Goal: Transaction & Acquisition: Book appointment/travel/reservation

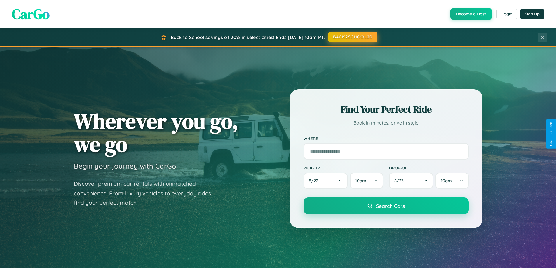
click at [352, 37] on button "BACK2SCHOOL20" at bounding box center [352, 37] width 49 height 11
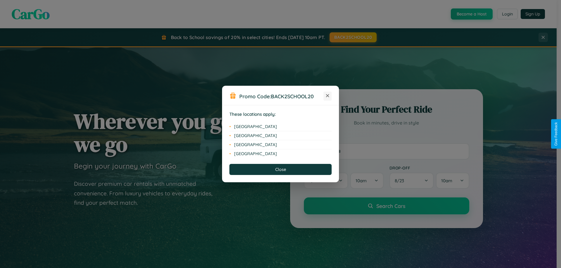
click at [327, 96] on icon at bounding box center [327, 95] width 3 height 3
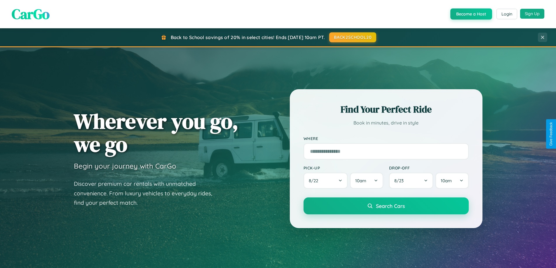
click at [532, 14] on button "Sign Up" at bounding box center [532, 14] width 24 height 10
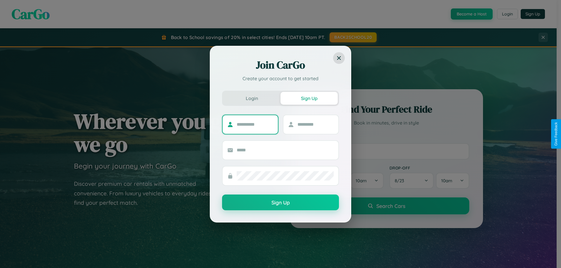
click at [255, 124] on input "text" at bounding box center [254, 124] width 36 height 9
type input "*****"
click at [315, 124] on input "text" at bounding box center [315, 124] width 36 height 9
type input "*****"
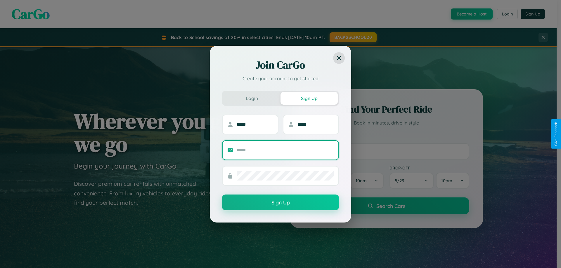
click at [285, 150] on input "text" at bounding box center [284, 150] width 97 height 9
type input "**********"
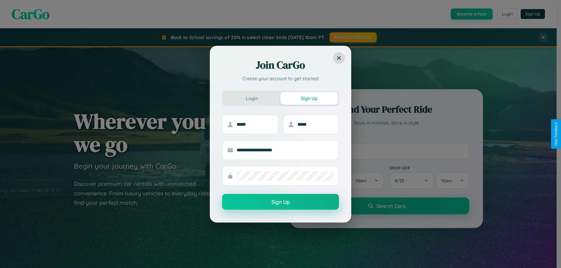
click at [280, 202] on button "Sign Up" at bounding box center [280, 202] width 117 height 16
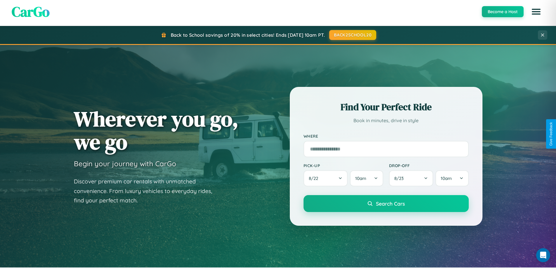
scroll to position [252, 0]
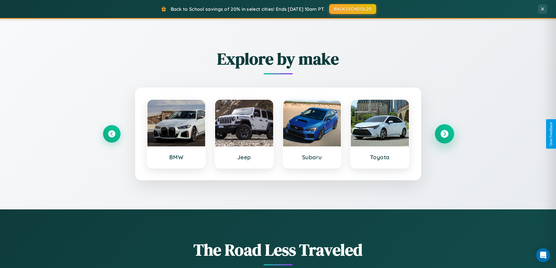
click at [444, 134] on icon at bounding box center [445, 134] width 8 height 8
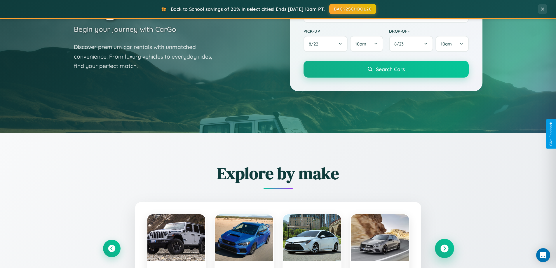
scroll to position [17, 0]
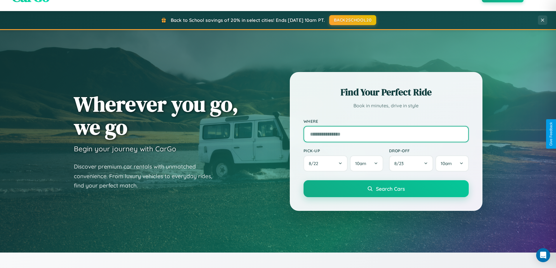
click at [386, 134] on input "text" at bounding box center [386, 134] width 165 height 16
type input "*******"
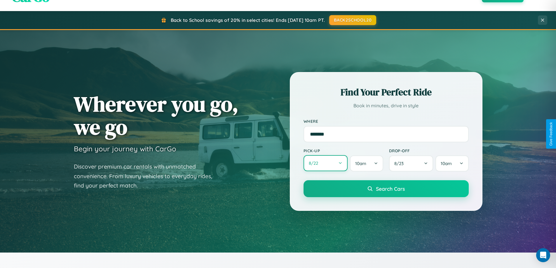
click at [326, 163] on button "8 / 22" at bounding box center [326, 163] width 44 height 16
select select "*"
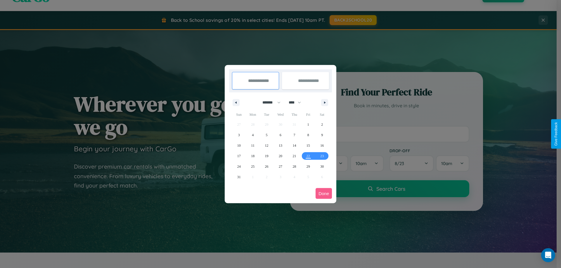
drag, startPoint x: 269, startPoint y: 102, endPoint x: 280, endPoint y: 117, distance: 18.7
click at [269, 102] on select "******* ******** ***** ***** *** **** **** ****** ********* ******* ******** **…" at bounding box center [270, 103] width 25 height 10
drag, startPoint x: 297, startPoint y: 102, endPoint x: 280, endPoint y: 117, distance: 22.4
click at [297, 102] on select "**** **** **** **** **** **** **** **** **** **** **** **** **** **** **** ****…" at bounding box center [295, 103] width 18 height 10
select select "****"
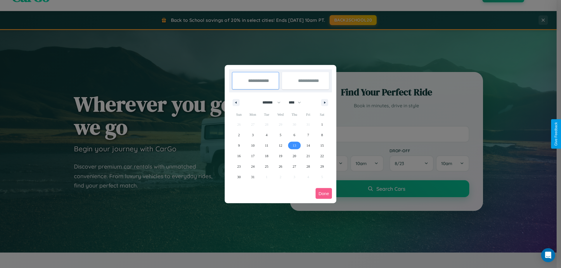
click at [294, 145] on span "13" at bounding box center [294, 145] width 4 height 11
type input "**********"
click at [308, 145] on span "14" at bounding box center [308, 145] width 4 height 11
type input "**********"
click at [323, 194] on button "Done" at bounding box center [323, 193] width 16 height 11
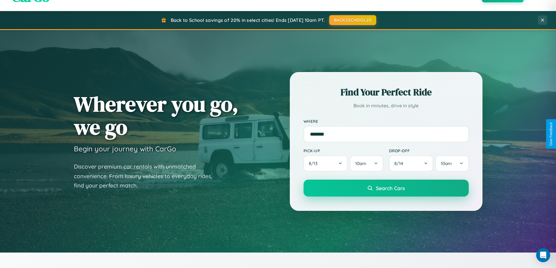
click at [386, 188] on span "Search Cars" at bounding box center [390, 188] width 29 height 6
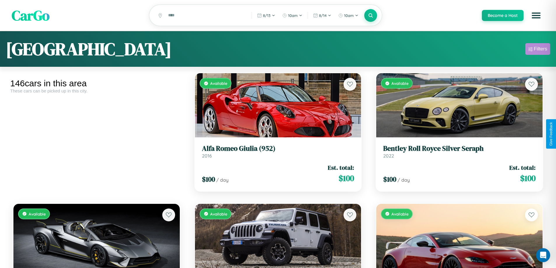
click at [538, 50] on div "Filters" at bounding box center [540, 49] width 13 height 6
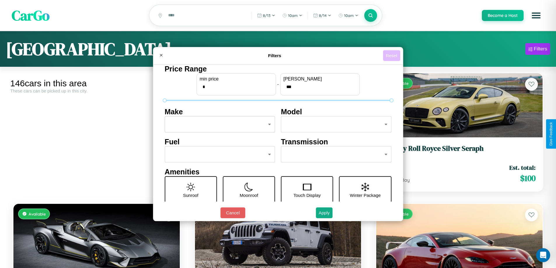
click at [392, 55] on button "Reset" at bounding box center [391, 55] width 17 height 11
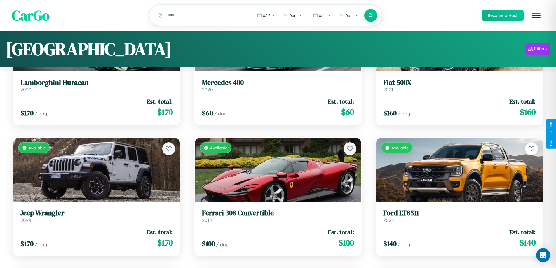
scroll to position [5834, 0]
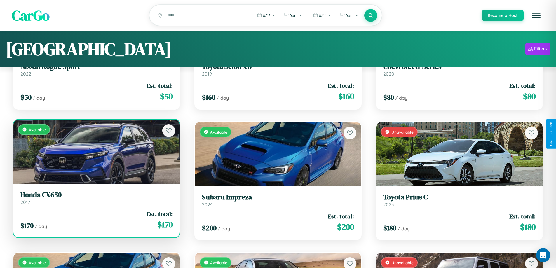
click at [96, 199] on h3 "Honda CX650" at bounding box center [96, 195] width 152 height 8
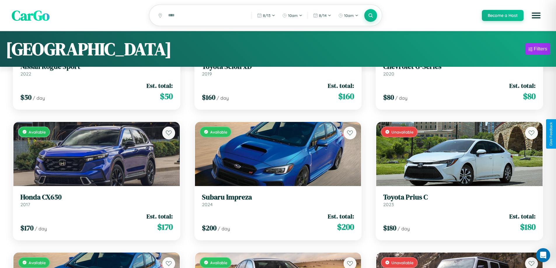
scroll to position [0, 0]
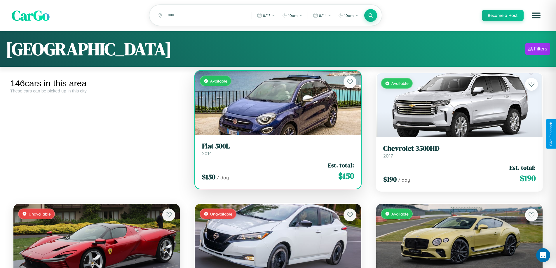
click at [276, 150] on h3 "Fiat 500L" at bounding box center [278, 146] width 152 height 8
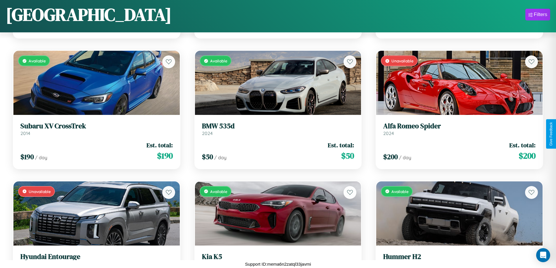
scroll to position [5834, 0]
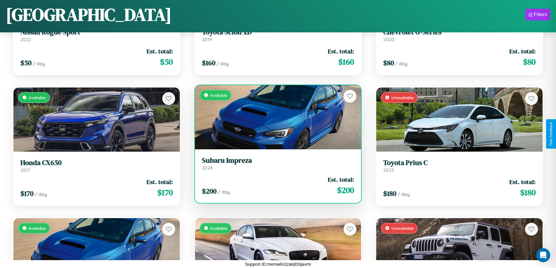
click at [276, 163] on h3 "Subaru Impreza" at bounding box center [278, 160] width 152 height 8
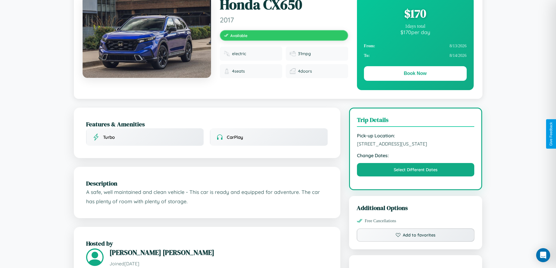
scroll to position [198, 0]
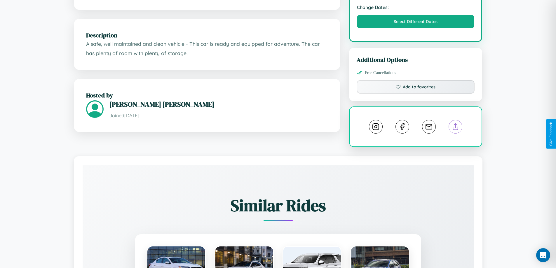
click at [456, 128] on line at bounding box center [456, 126] width 0 height 4
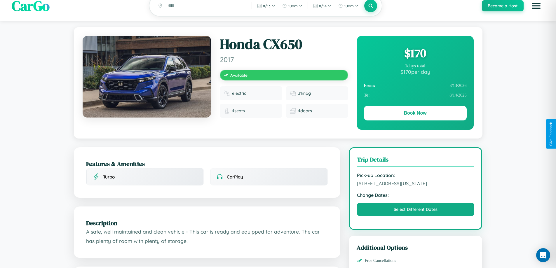
scroll to position [0, 0]
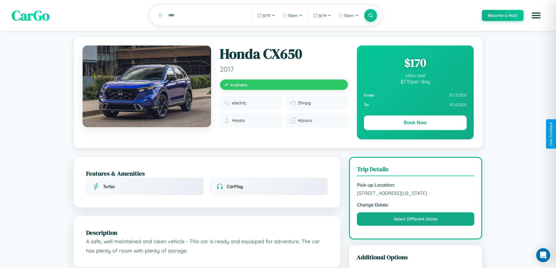
click at [415, 64] on div "$ 170" at bounding box center [415, 63] width 103 height 16
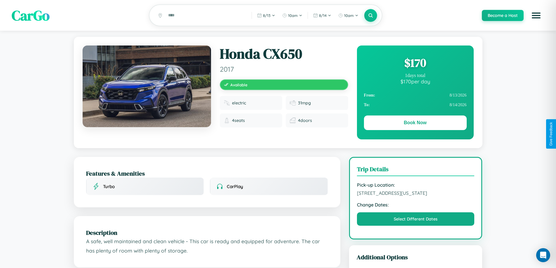
click at [415, 64] on div "$ 170" at bounding box center [415, 63] width 103 height 16
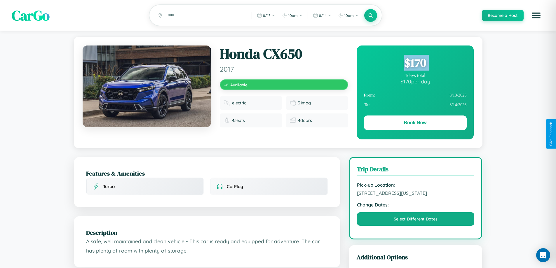
click at [415, 64] on div "$ 170" at bounding box center [415, 63] width 103 height 16
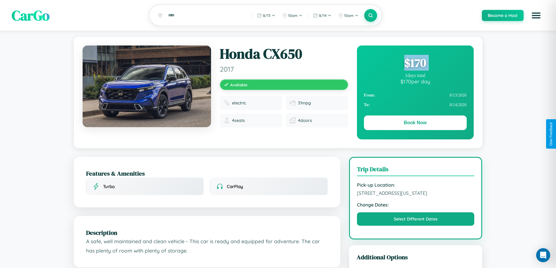
click at [415, 64] on div "$ 170" at bounding box center [415, 63] width 103 height 16
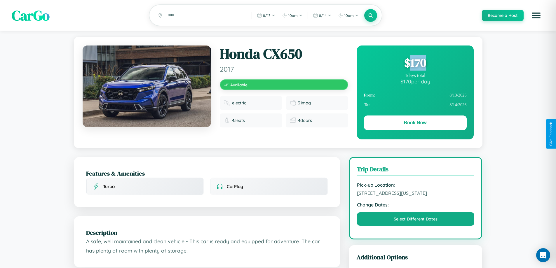
click at [415, 64] on div "$ 170" at bounding box center [415, 63] width 103 height 16
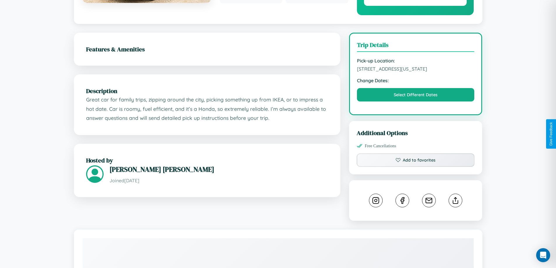
scroll to position [198, 0]
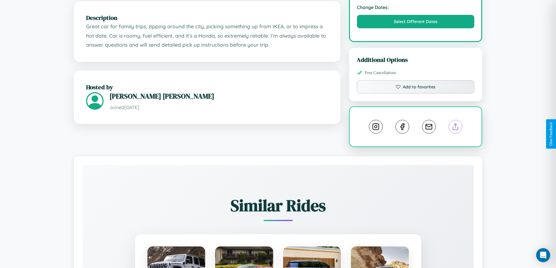
click at [456, 128] on line at bounding box center [456, 126] width 0 height 4
